Goal: Information Seeking & Learning: Learn about a topic

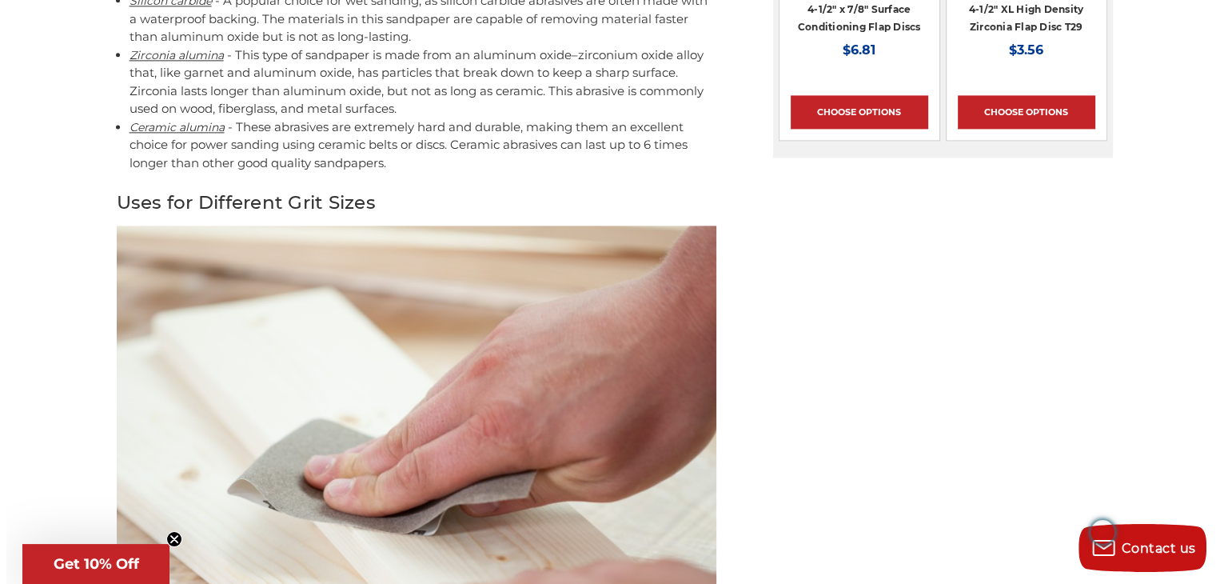
scroll to position [2478, 0]
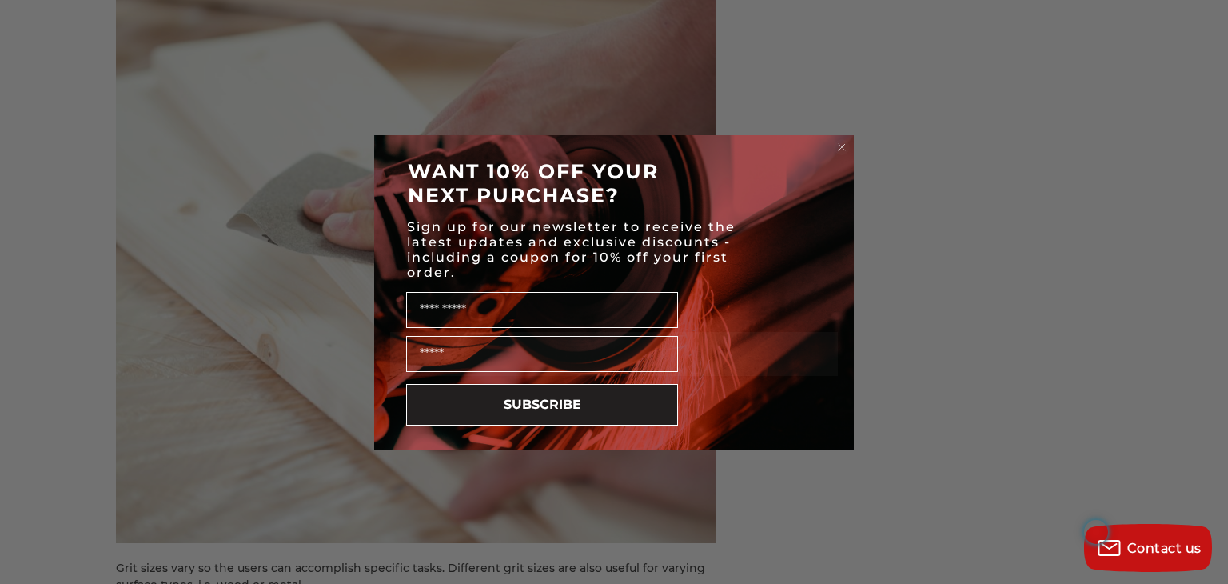
drag, startPoint x: 839, startPoint y: 142, endPoint x: 736, endPoint y: 156, distance: 104.9
click at [840, 143] on circle "Close dialog" at bounding box center [842, 146] width 15 height 15
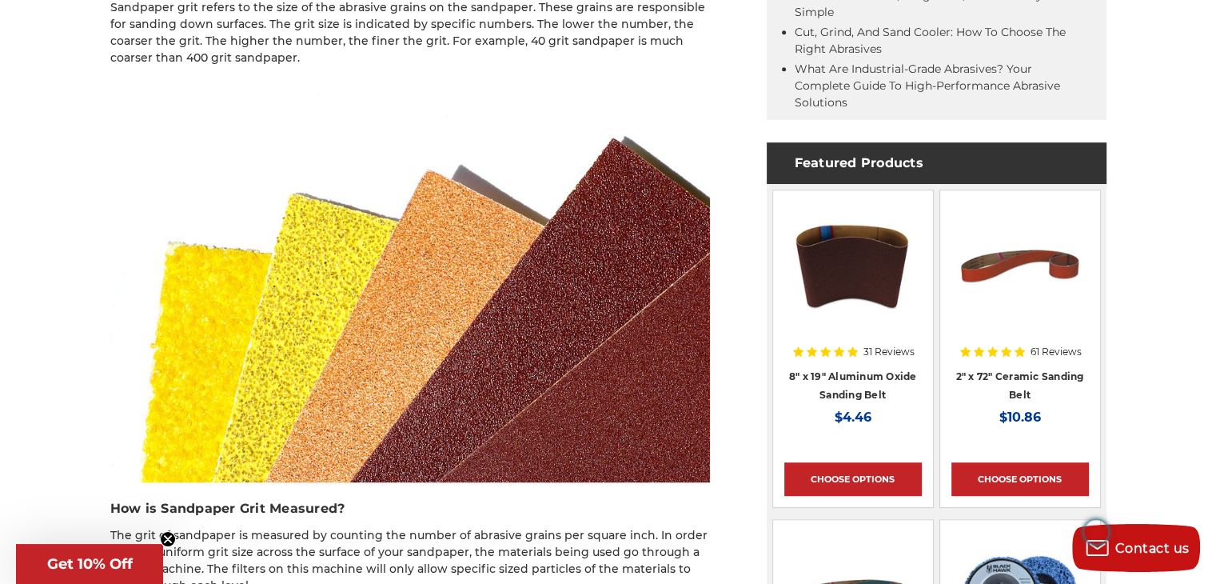
scroll to position [1039, 0]
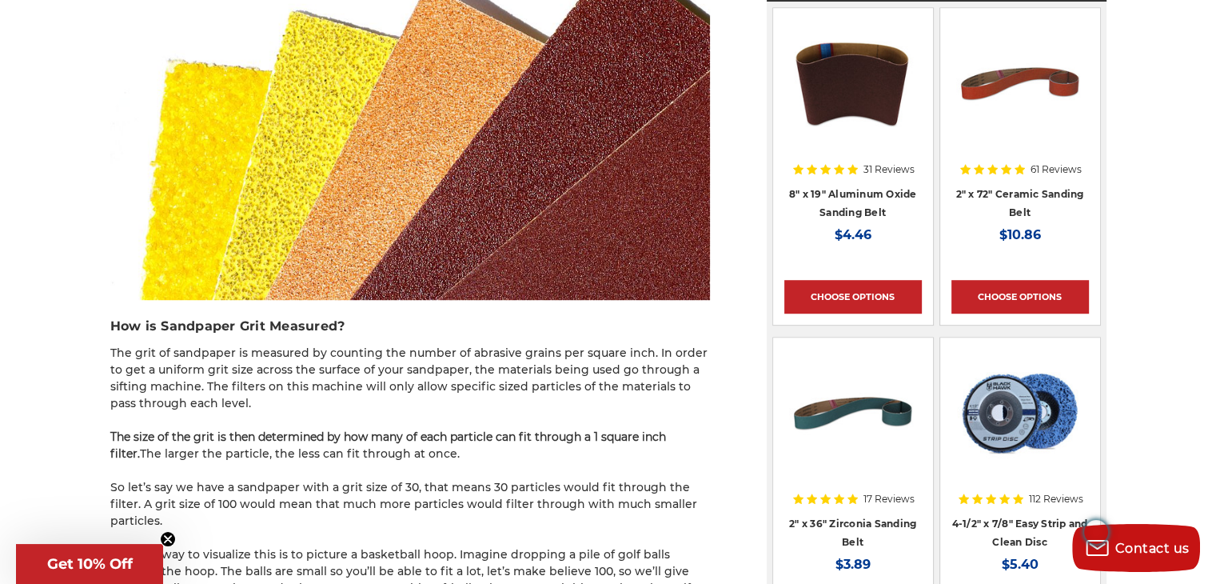
click at [1100, 528] on img "Open Brisk Menu" at bounding box center [1096, 532] width 24 height 24
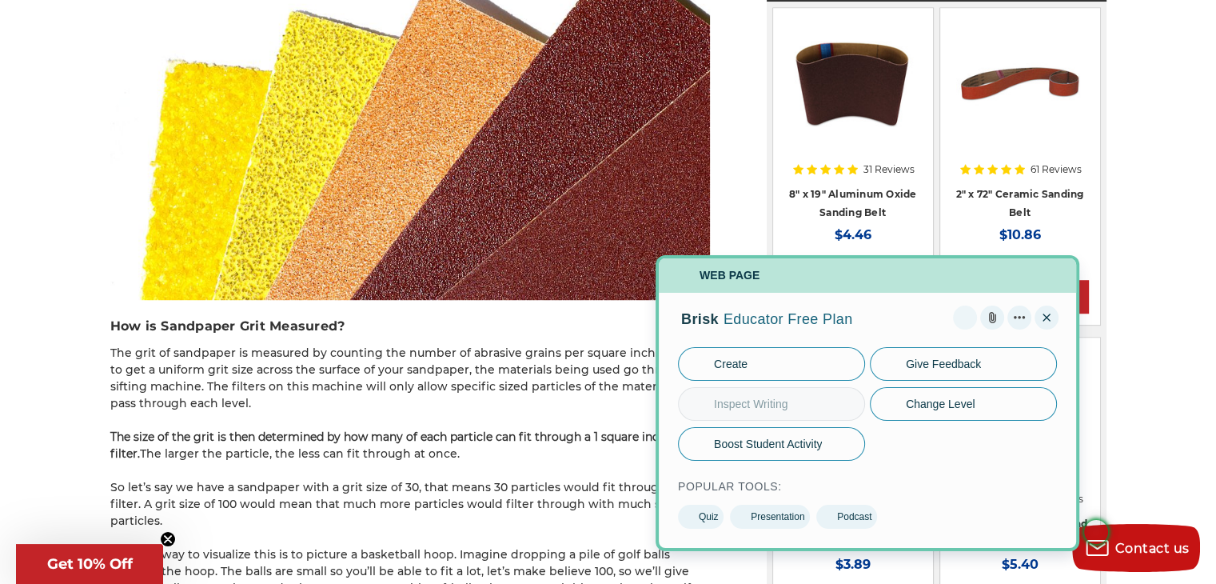
click at [1049, 317] on button "Close" at bounding box center [1047, 317] width 24 height 24
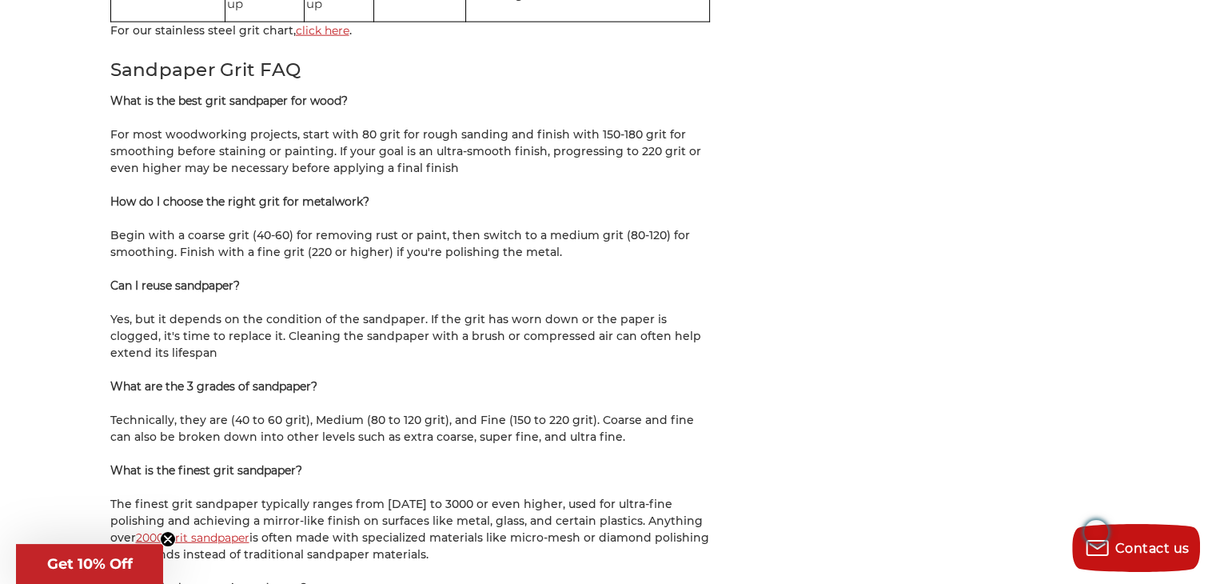
scroll to position [3917, 0]
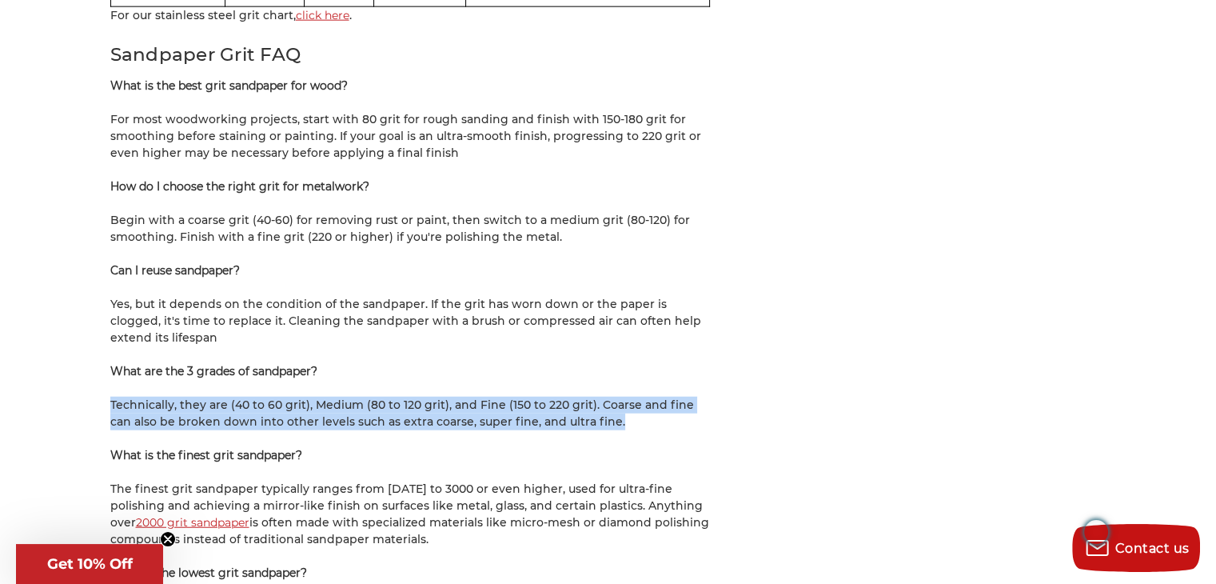
drag, startPoint x: 599, startPoint y: 371, endPoint x: 109, endPoint y: 357, distance: 490.3
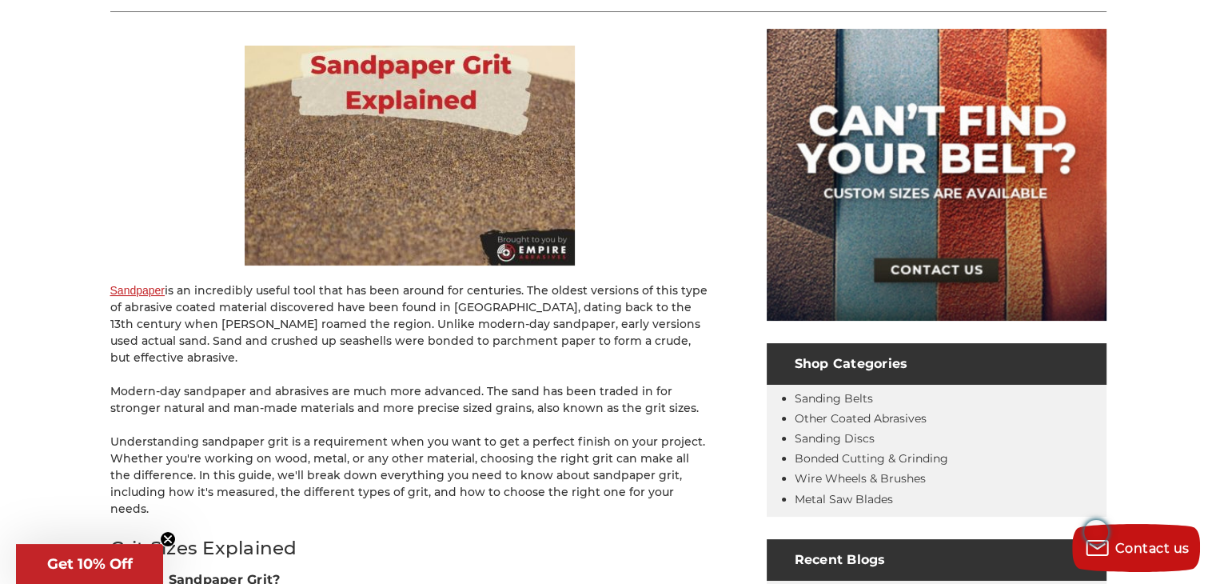
scroll to position [400, 0]
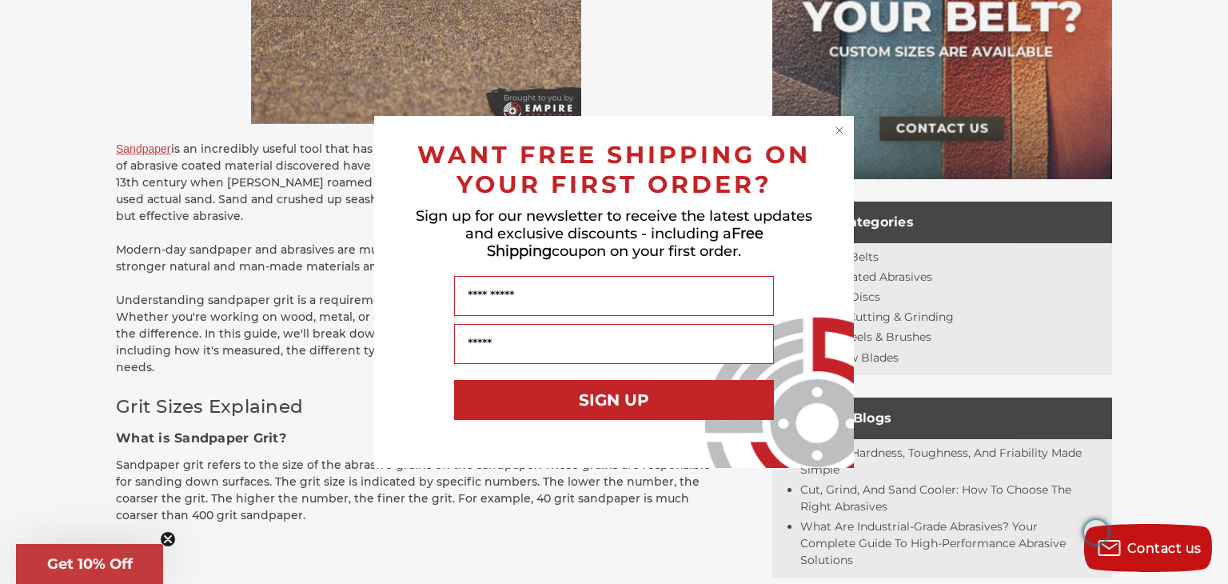
click at [837, 130] on circle "Close dialog" at bounding box center [839, 130] width 15 height 15
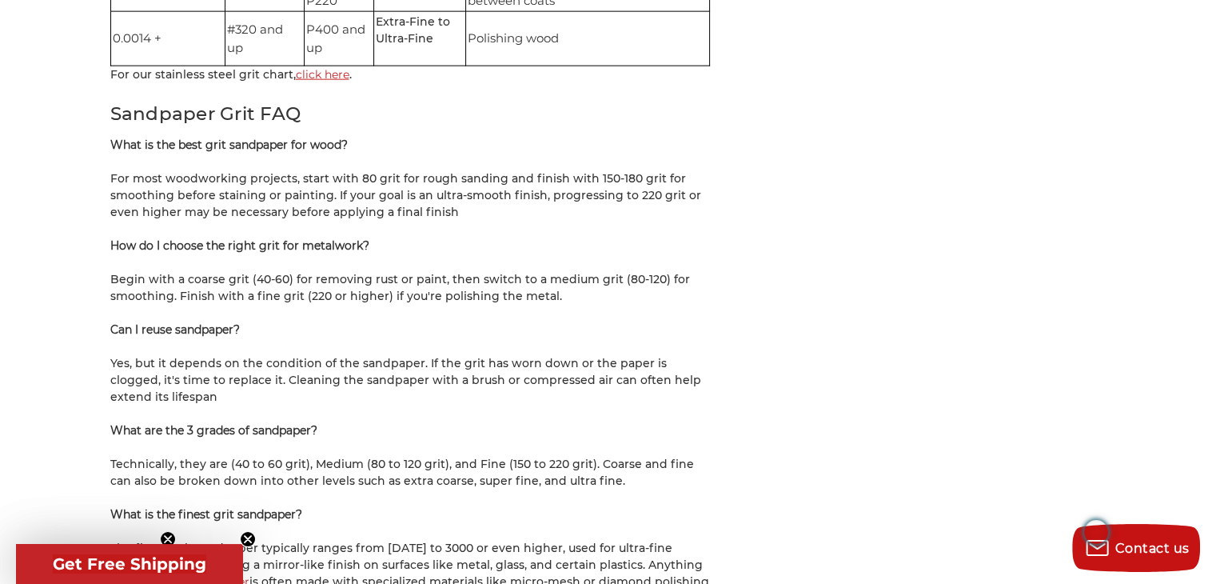
scroll to position [4077, 0]
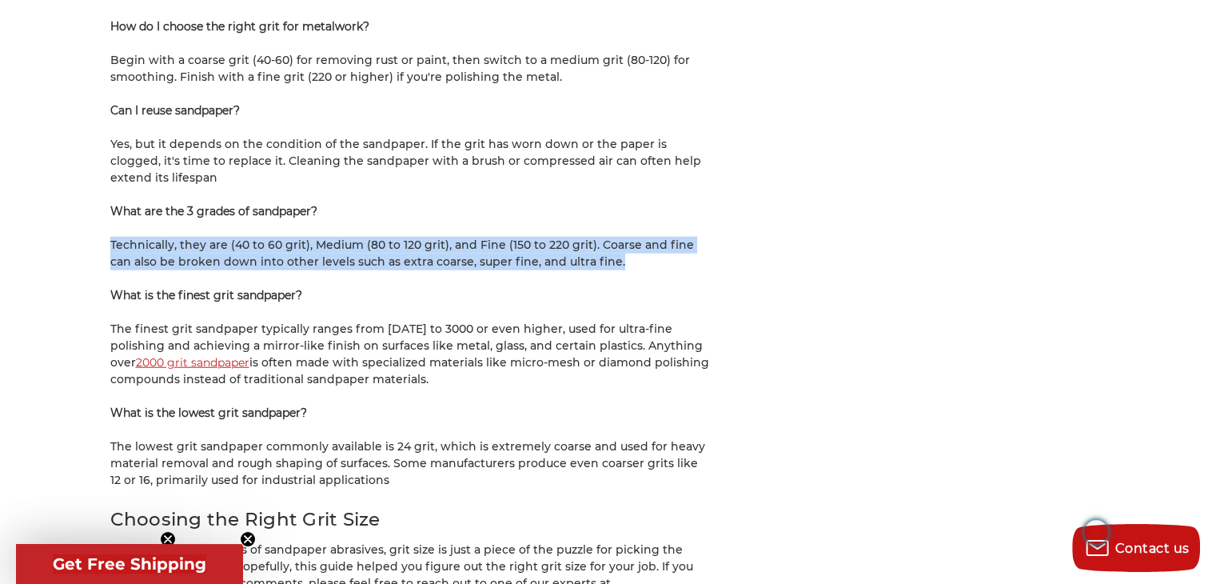
drag, startPoint x: 595, startPoint y: 211, endPoint x: 112, endPoint y: 189, distance: 483.4
click at [111, 237] on p "Technically, they are (40 to 60 grit), Medium (80 to 120 grit), and Fine (150 t…" at bounding box center [410, 254] width 600 height 34
